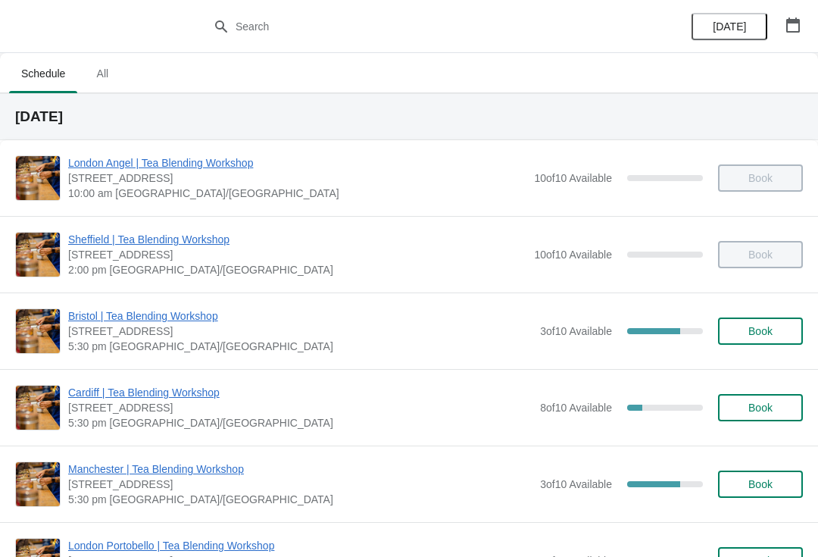
click at [116, 396] on span "Cardiff | Tea Blending Workshop" at bounding box center [300, 392] width 465 height 15
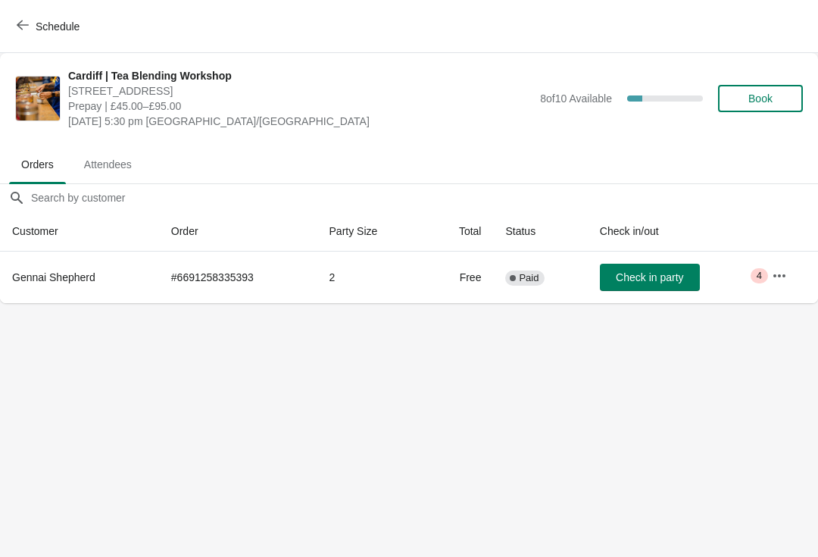
click at [114, 167] on span "Attendees" at bounding box center [108, 164] width 72 height 27
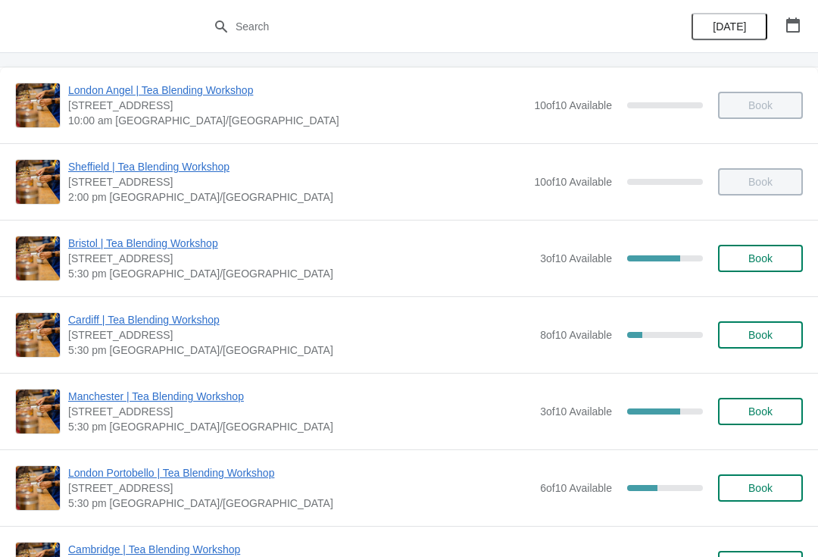
scroll to position [76, 0]
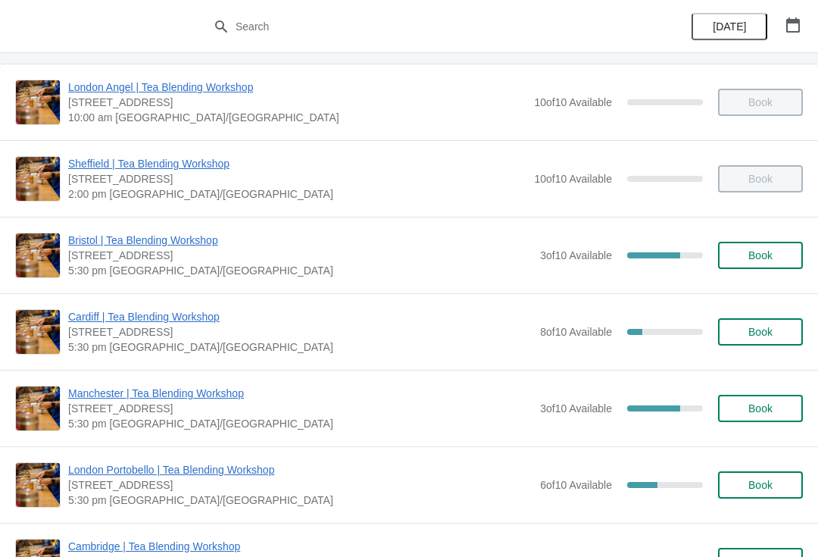
click at [181, 316] on span "Cardiff | Tea Blending Workshop" at bounding box center [300, 316] width 465 height 15
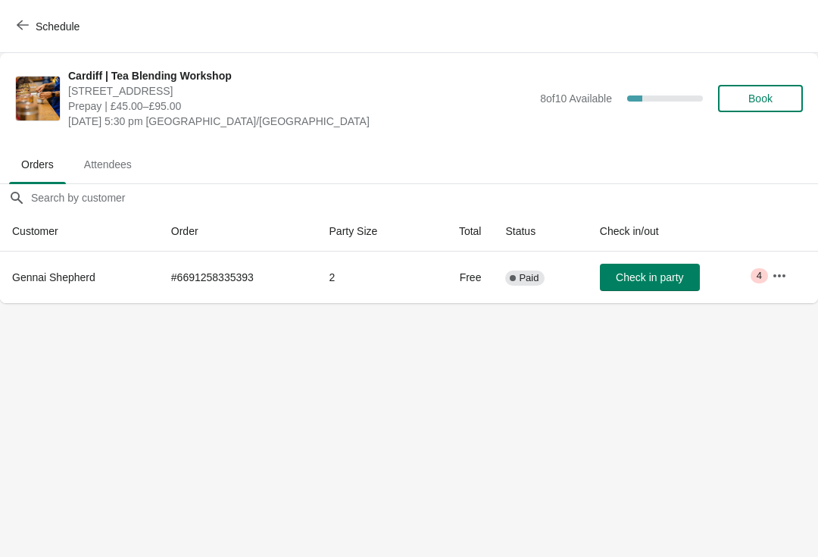
click at [791, 280] on button "button" at bounding box center [779, 275] width 27 height 27
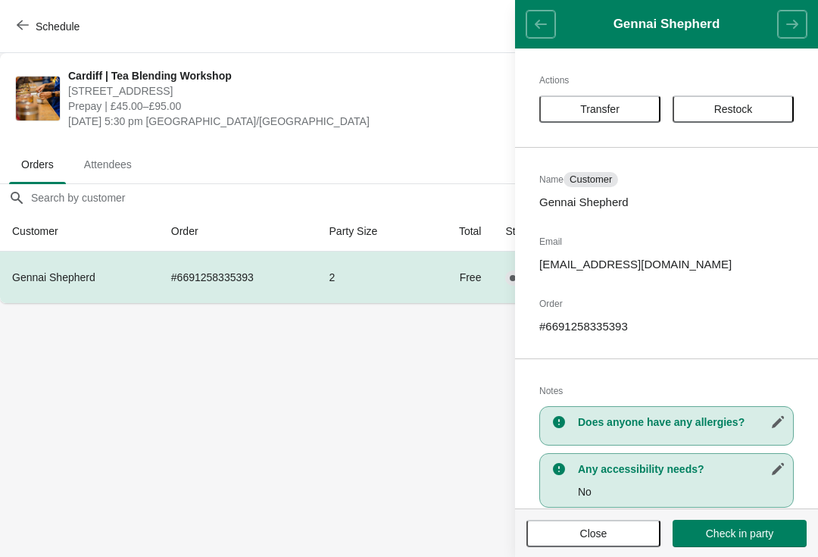
click at [246, 420] on body "Schedule Cardiff | Tea Blending Workshop 1-3 Royal Arcade, Cardiff CF10 1AE, UK…" at bounding box center [409, 278] width 818 height 557
click at [562, 28] on h1 "Gennai Shepherd" at bounding box center [667, 24] width 223 height 15
click at [538, 37] on header "Gennai Shepherd" at bounding box center [666, 24] width 303 height 49
click at [328, 367] on body "Schedule Cardiff | Tea Blending Workshop 1-3 Royal Arcade, Cardiff CF10 1AE, UK…" at bounding box center [409, 278] width 818 height 557
click at [74, 20] on span "Schedule" at bounding box center [58, 26] width 44 height 12
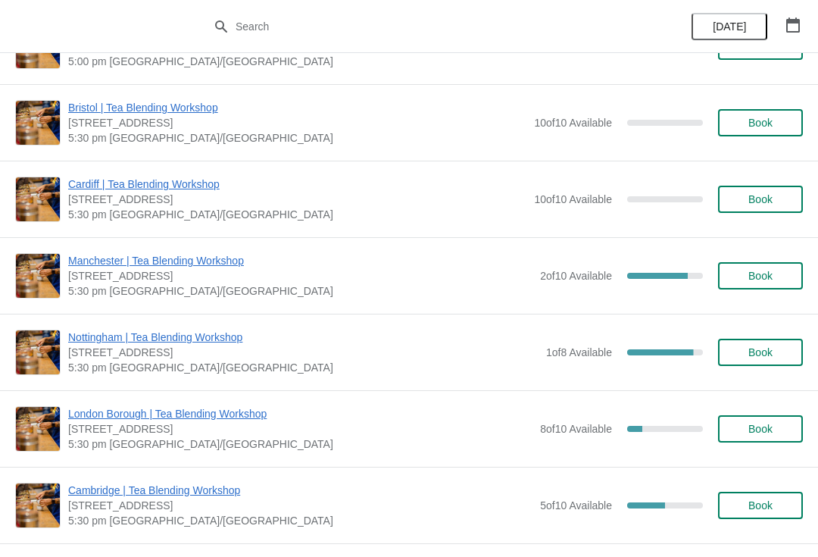
scroll to position [1813, 0]
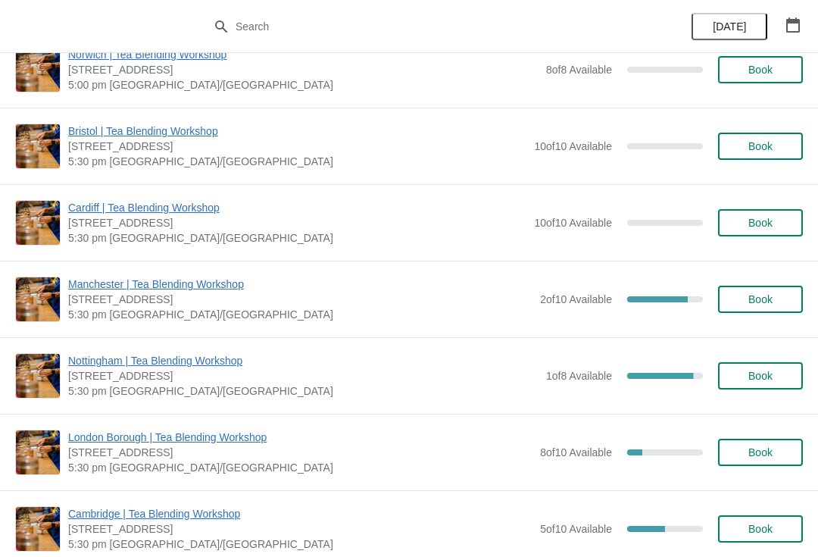
click at [158, 211] on span "Cardiff | Tea Blending Workshop" at bounding box center [297, 207] width 459 height 15
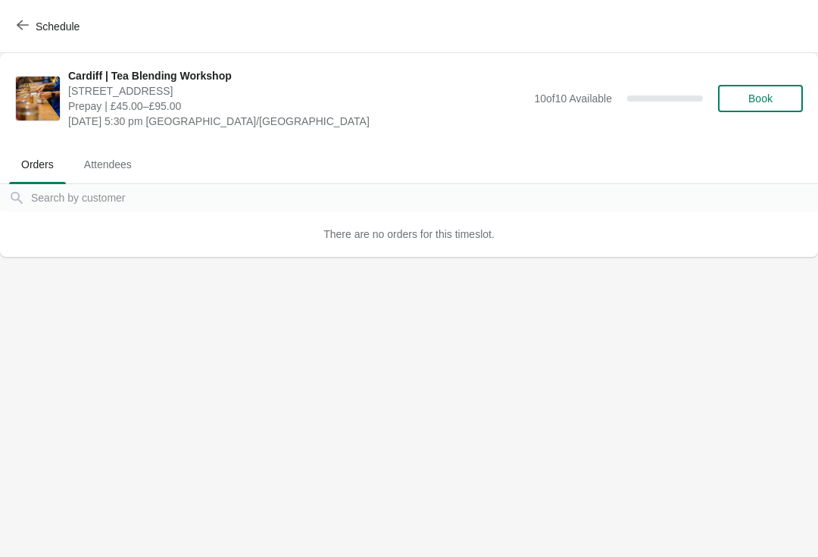
click at [128, 174] on span "Attendees" at bounding box center [108, 164] width 72 height 27
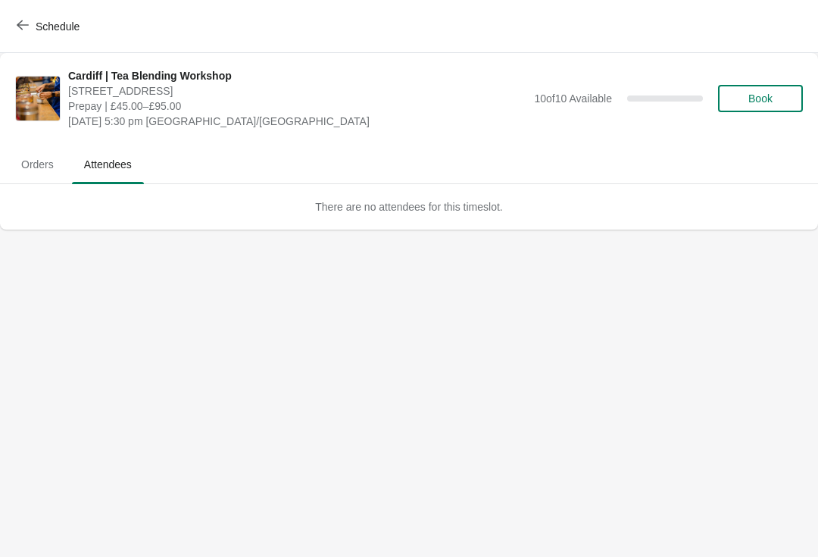
click at [45, 167] on span "Orders" at bounding box center [37, 164] width 57 height 27
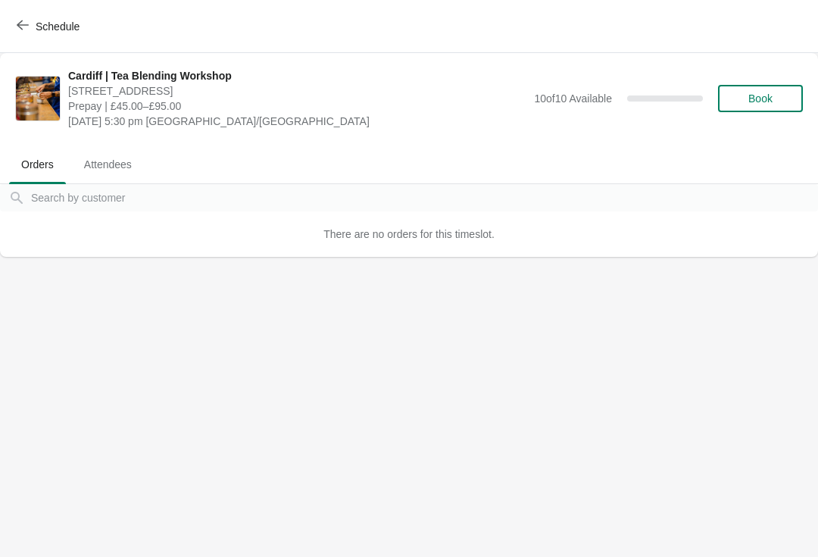
click at [778, 98] on span "Book" at bounding box center [761, 98] width 58 height 12
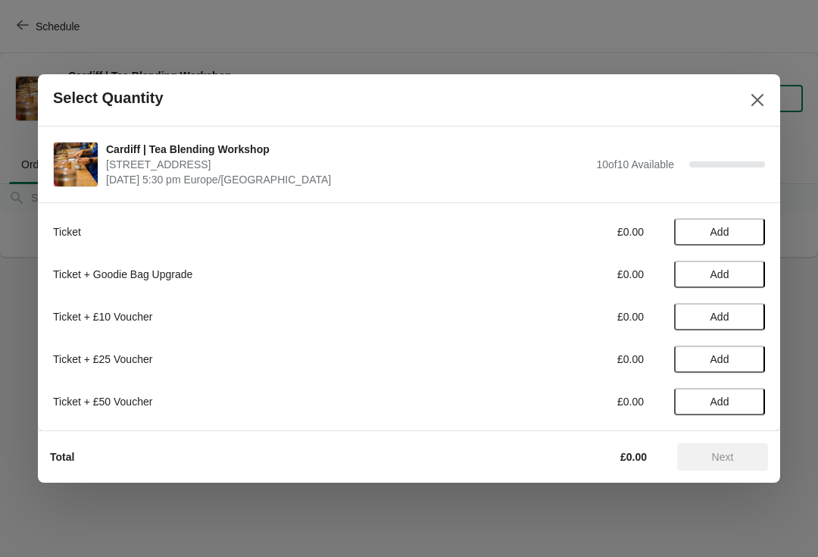
click at [756, 96] on icon "Close" at bounding box center [757, 99] width 15 height 15
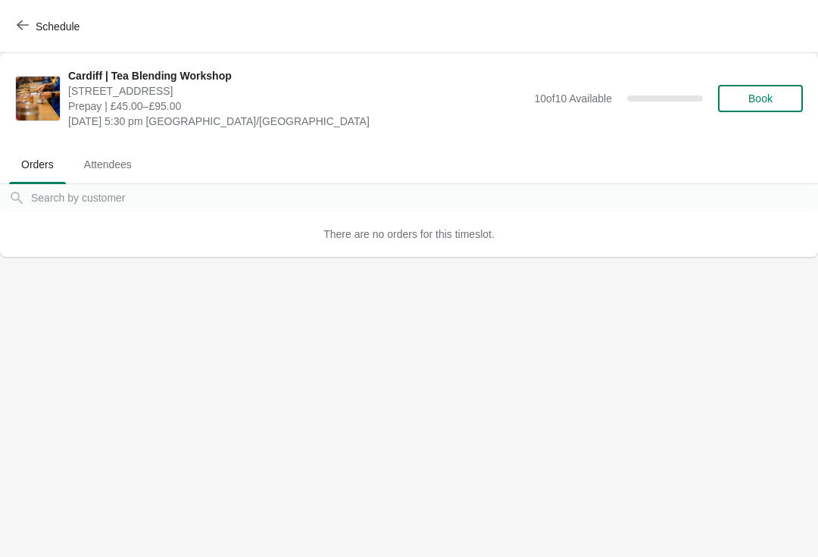
click at [151, 74] on span "Cardiff | Tea Blending Workshop" at bounding box center [297, 75] width 459 height 15
click at [61, 17] on button "Schedule" at bounding box center [50, 26] width 84 height 27
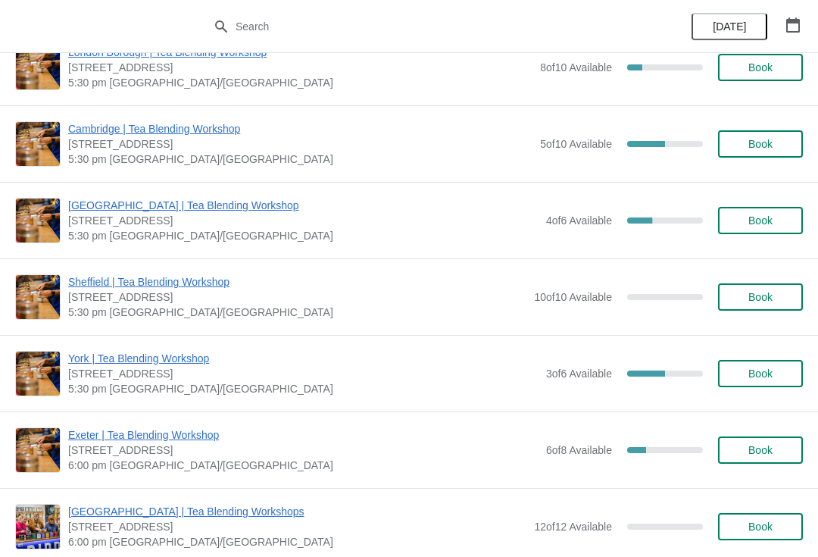
scroll to position [2189, 0]
